Goal: Task Accomplishment & Management: Use online tool/utility

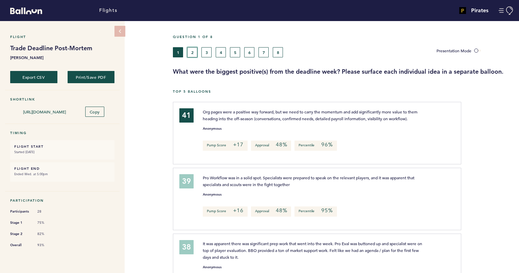
click at [193, 51] on button "2" at bounding box center [192, 52] width 10 height 10
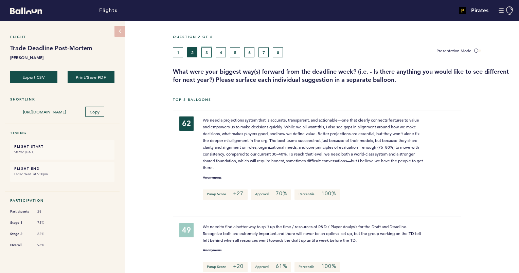
click at [207, 55] on button "3" at bounding box center [206, 52] width 10 height 10
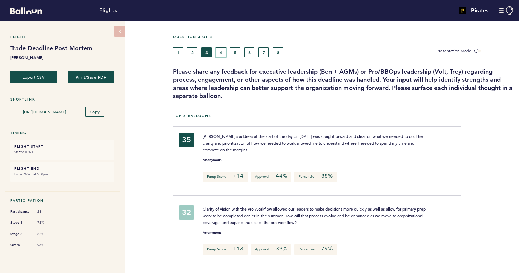
click at [221, 54] on button "4" at bounding box center [221, 52] width 10 height 10
